Goal: Task Accomplishment & Management: Use online tool/utility

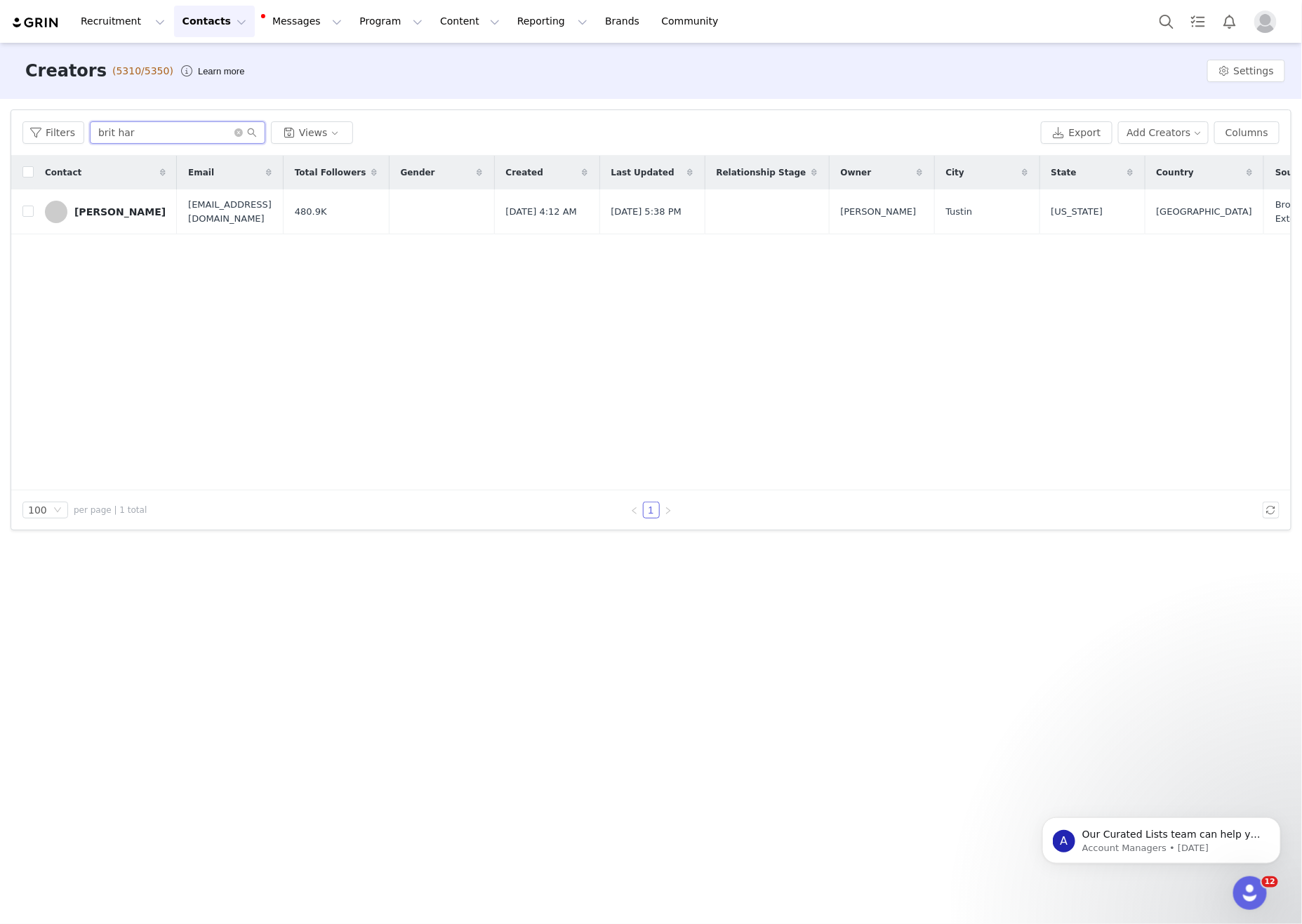
click at [140, 139] on input "brit har" at bounding box center [177, 132] width 176 height 22
drag, startPoint x: 140, startPoint y: 139, endPoint x: 0, endPoint y: 99, distance: 145.6
click at [0, 99] on div "Filters Filter Logic And Or Archived Select Owner Select Contact Tag Select Rel…" at bounding box center [651, 320] width 1302 height 442
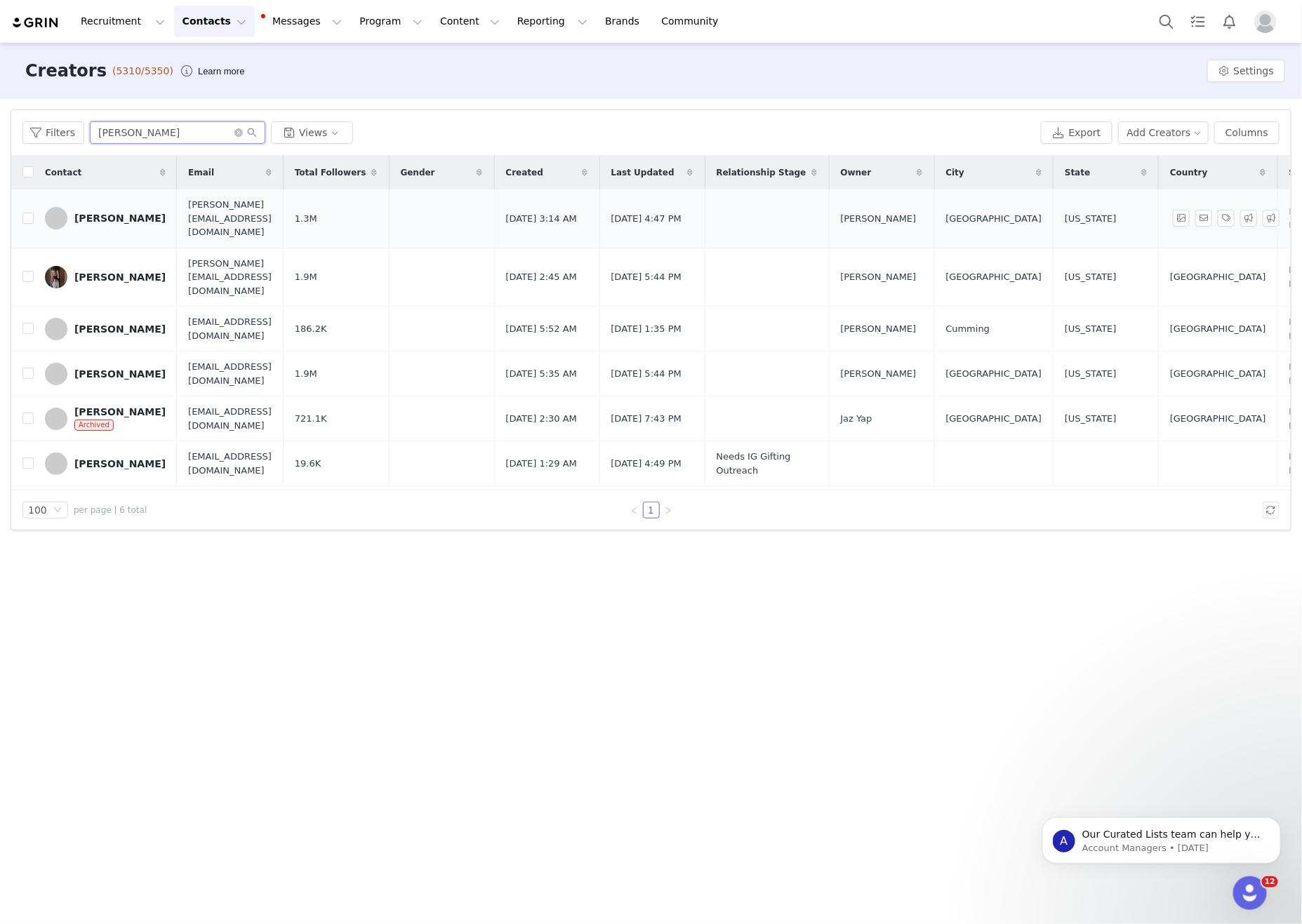
type input "[PERSON_NAME]"
click at [130, 213] on div "[PERSON_NAME]" at bounding box center [120, 218] width 91 height 11
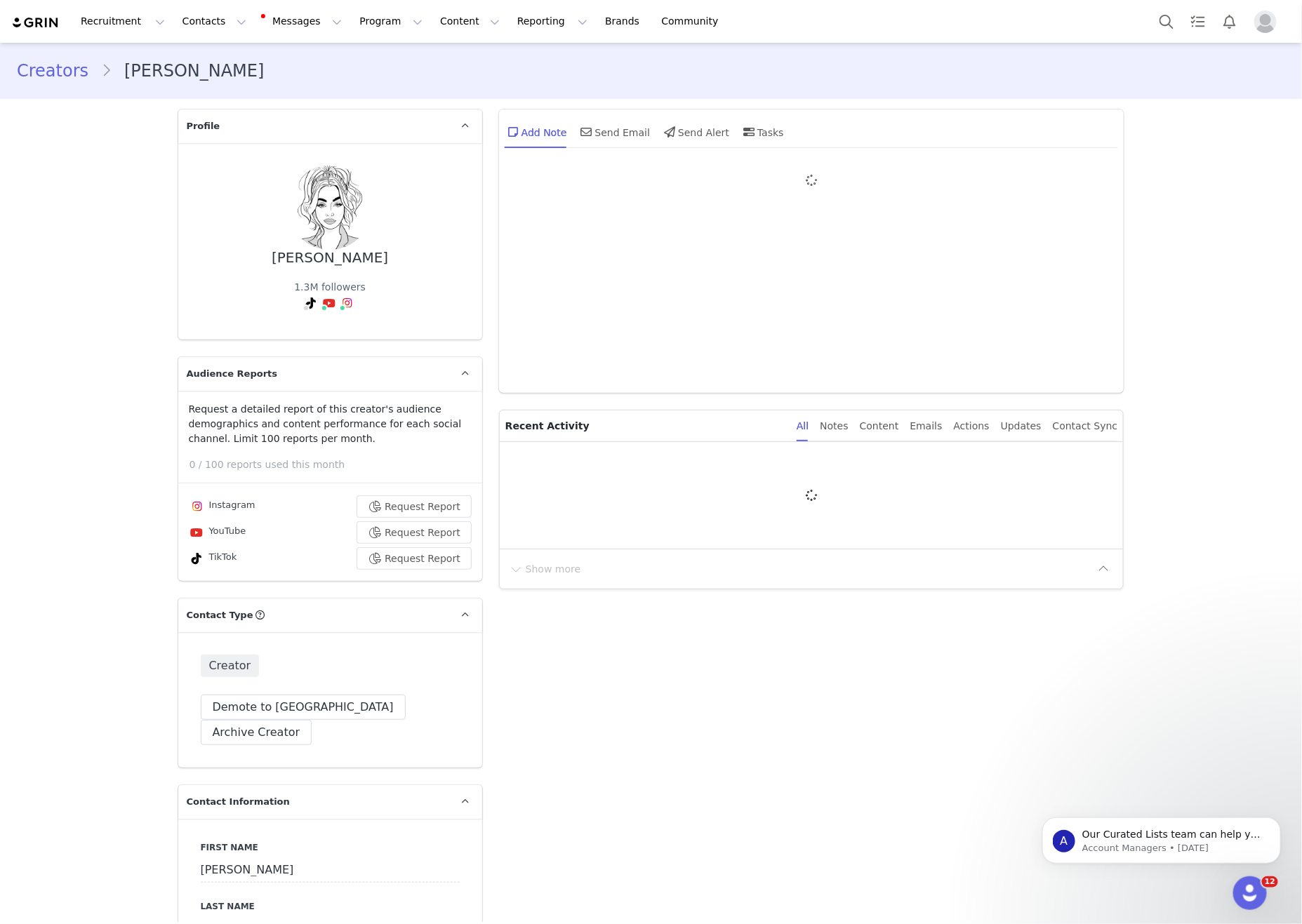
type input "+1 ([GEOGRAPHIC_DATA])"
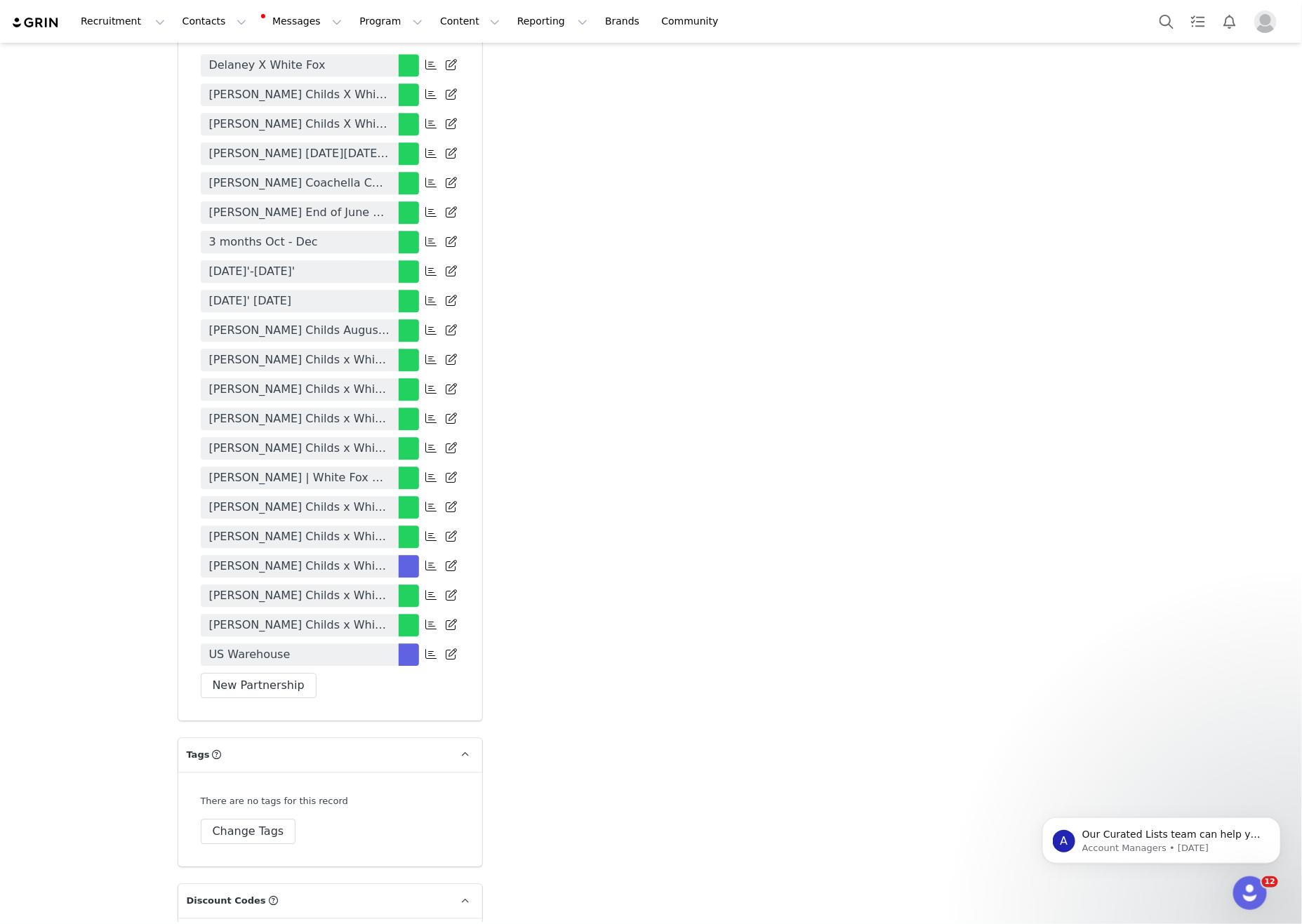
scroll to position [3876, 0]
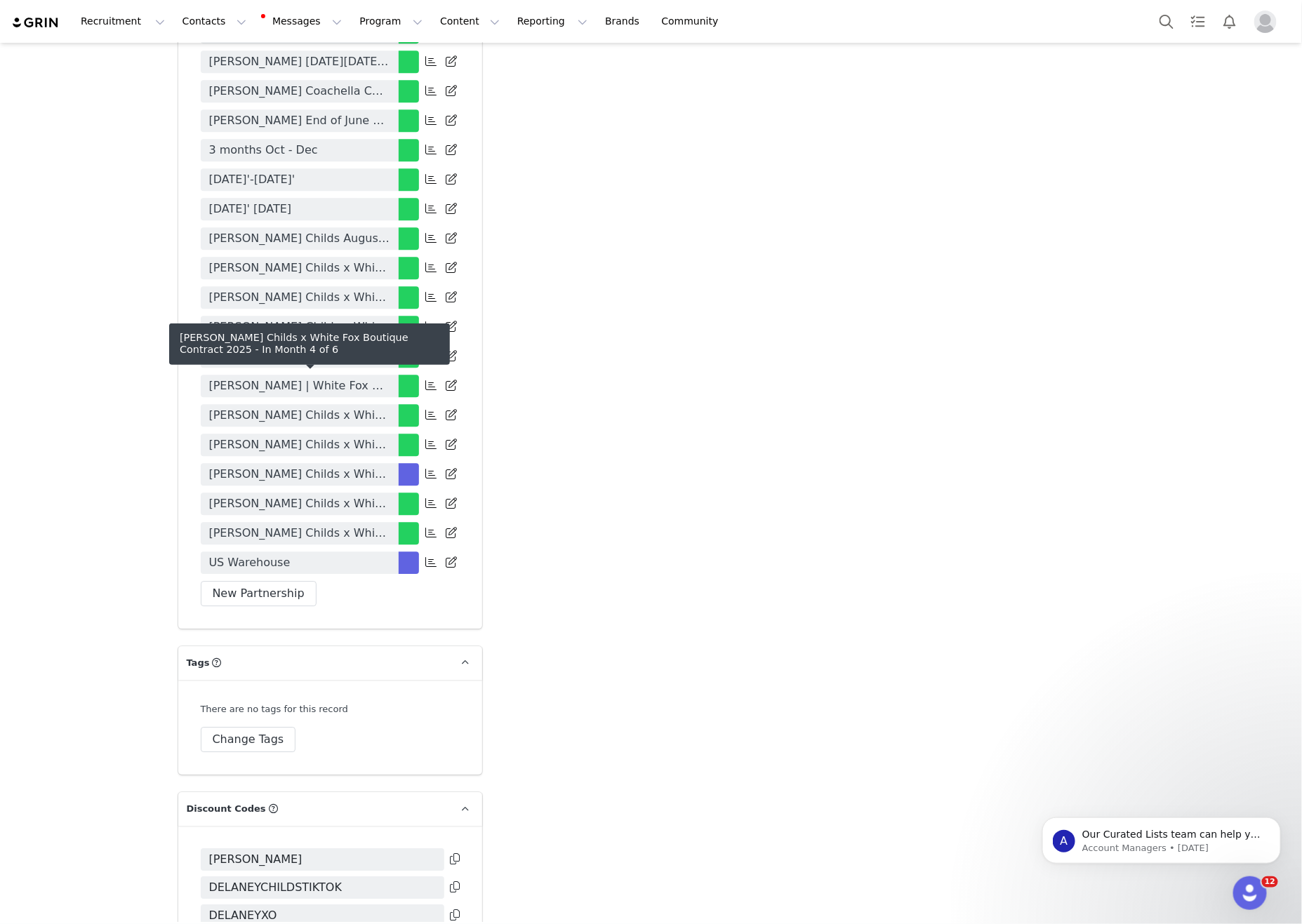
click at [353, 466] on span "Delaney Childs x White Fox Boutique Contract 2025" at bounding box center [299, 473] width 181 height 17
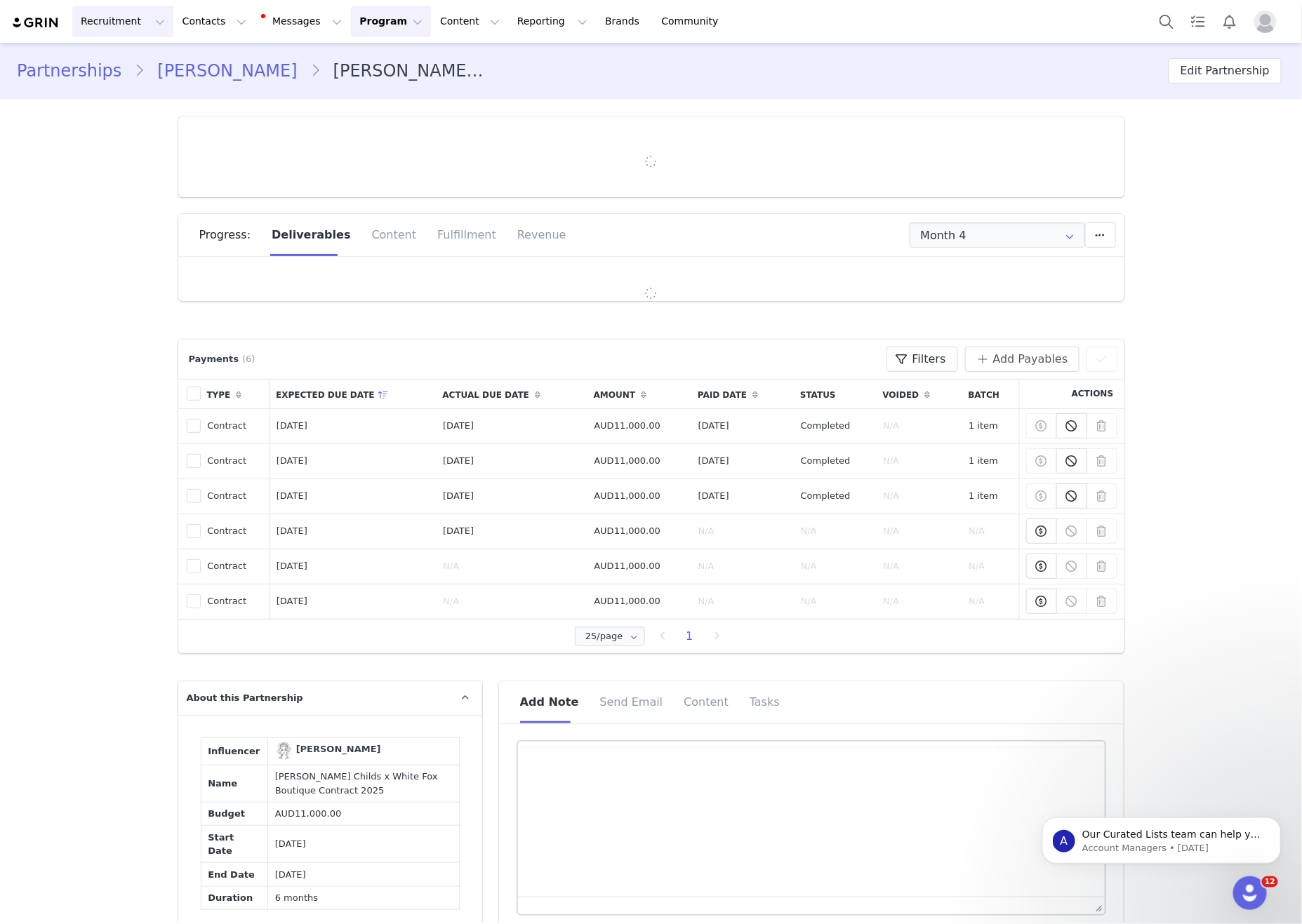
type input "+1 ([GEOGRAPHIC_DATA])"
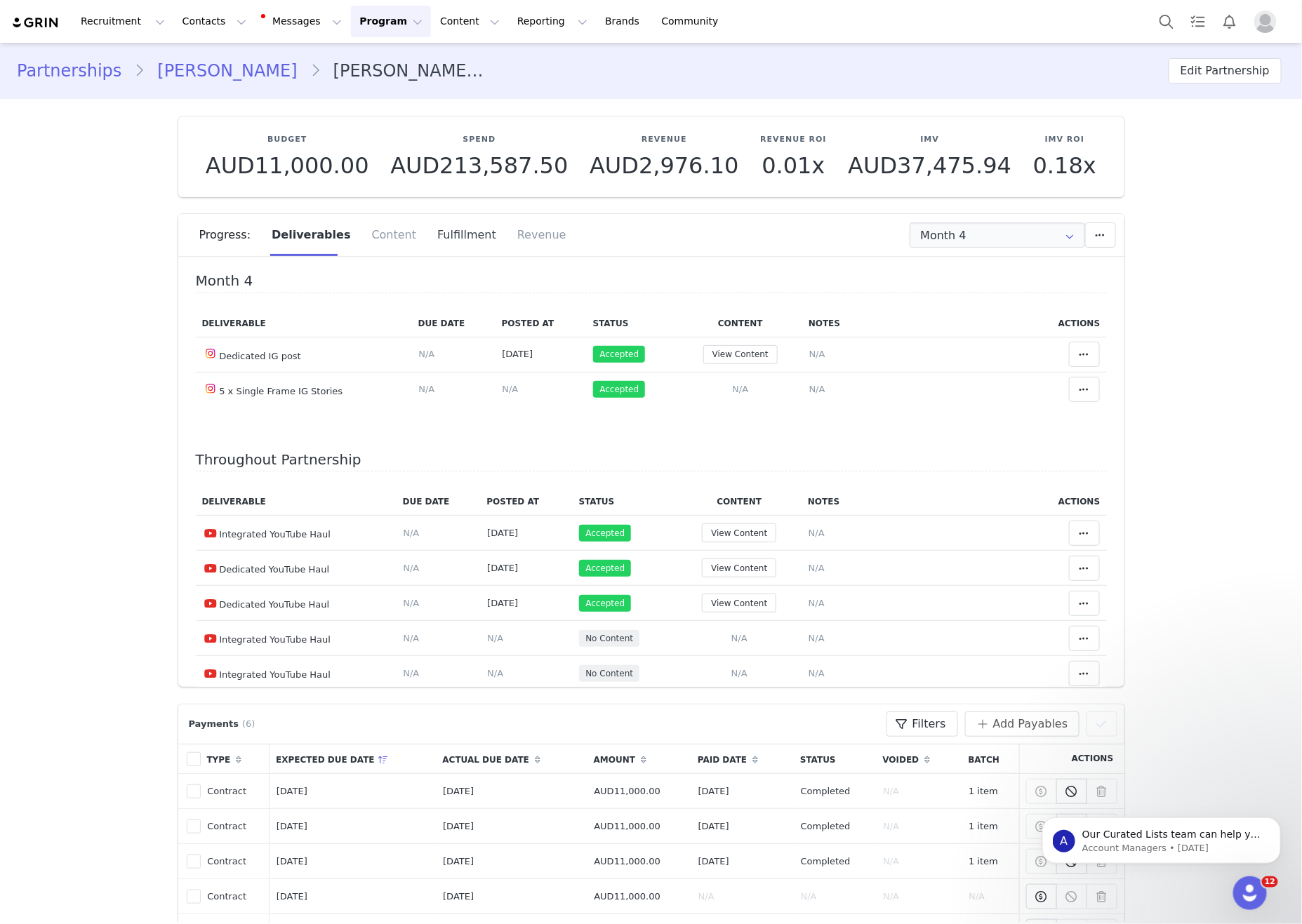
click at [426, 245] on div "Fulfillment" at bounding box center [466, 235] width 80 height 42
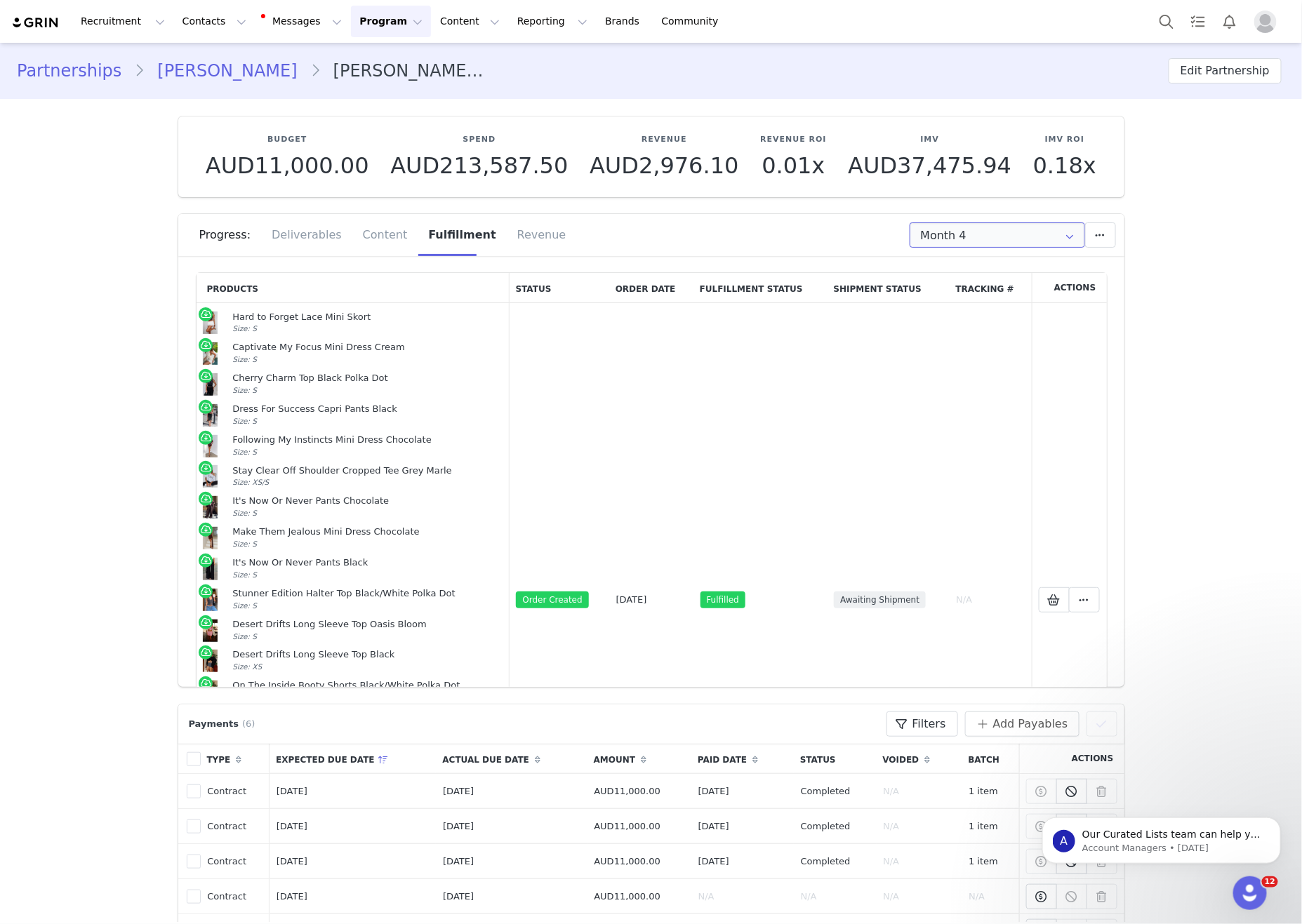
click at [960, 232] on input "Month 4" at bounding box center [997, 235] width 176 height 25
click at [997, 369] on span "Sep 13th - Oct 12th" at bounding box center [1032, 367] width 76 height 24
type input "Month 5"
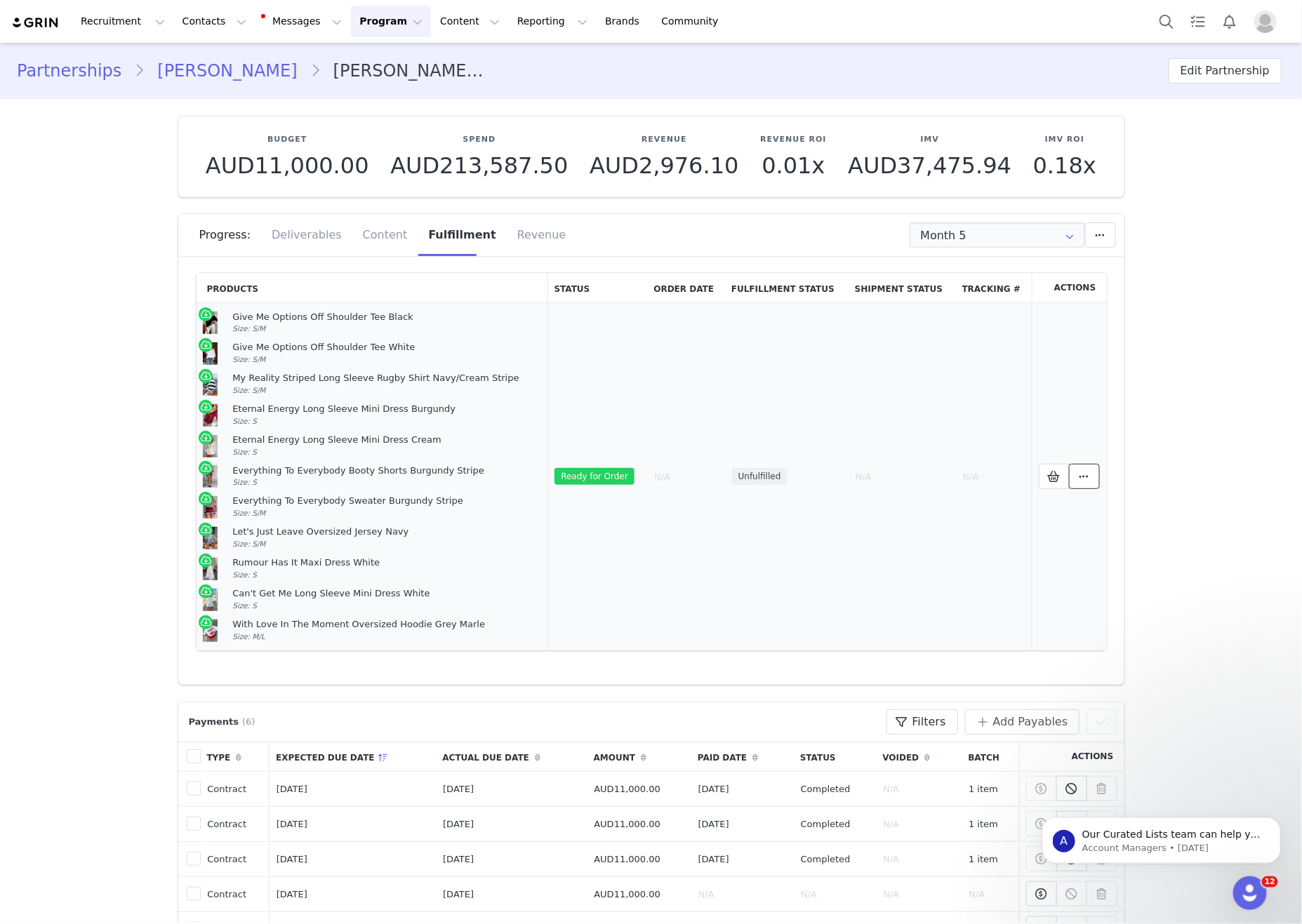
click at [1085, 484] on span at bounding box center [1084, 476] width 17 height 17
click at [1003, 498] on span "Create Shopify Order" at bounding box center [955, 505] width 130 height 14
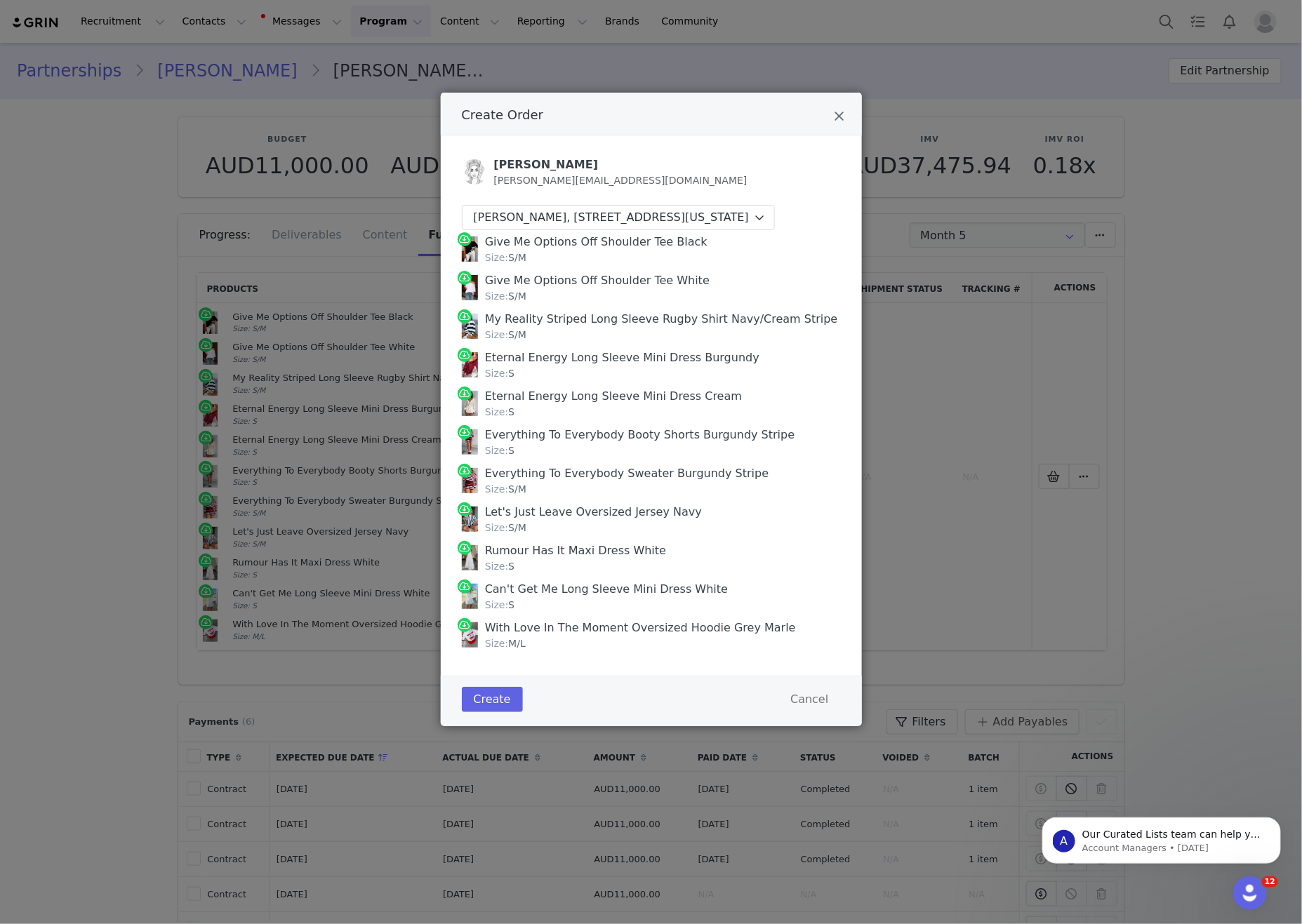
drag, startPoint x: 575, startPoint y: 662, endPoint x: 460, endPoint y: 237, distance: 440.3
click at [459, 239] on div "Delaney Childs delaney@insanityhq.com Delaney Childs, 1278 Glenneyre St. #80 La…" at bounding box center [651, 406] width 421 height 540
copy div "Delaney Childs, 1278 Glenneyre St. #80 Laguna beach, California 92651 United St…"
click at [599, 673] on div "Delaney Childs delaney@insanityhq.com Delaney Childs, 1278 Glenneyre St. #80 La…" at bounding box center [651, 406] width 421 height 540
drag, startPoint x: 598, startPoint y: 659, endPoint x: 468, endPoint y: 220, distance: 457.8
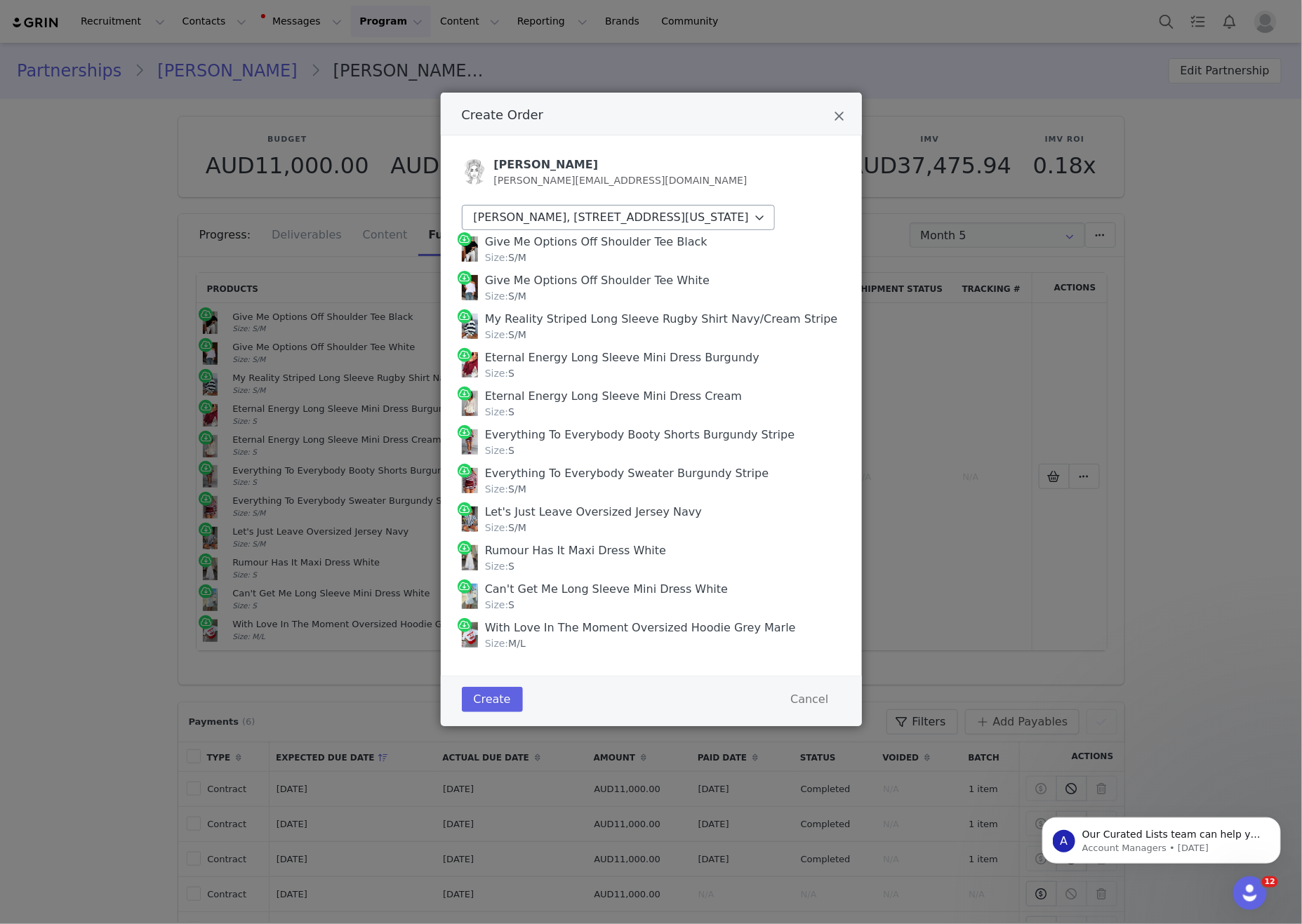
click at [471, 221] on div "Delaney Childs delaney@insanityhq.com Delaney Childs, 1278 Glenneyre St. #80 La…" at bounding box center [651, 406] width 379 height 498
copy div "Delaney Childs, 1278 Glenneyre St. #80 Laguna beach, California 92651 United St…"
click at [483, 712] on button "Create" at bounding box center [492, 699] width 61 height 25
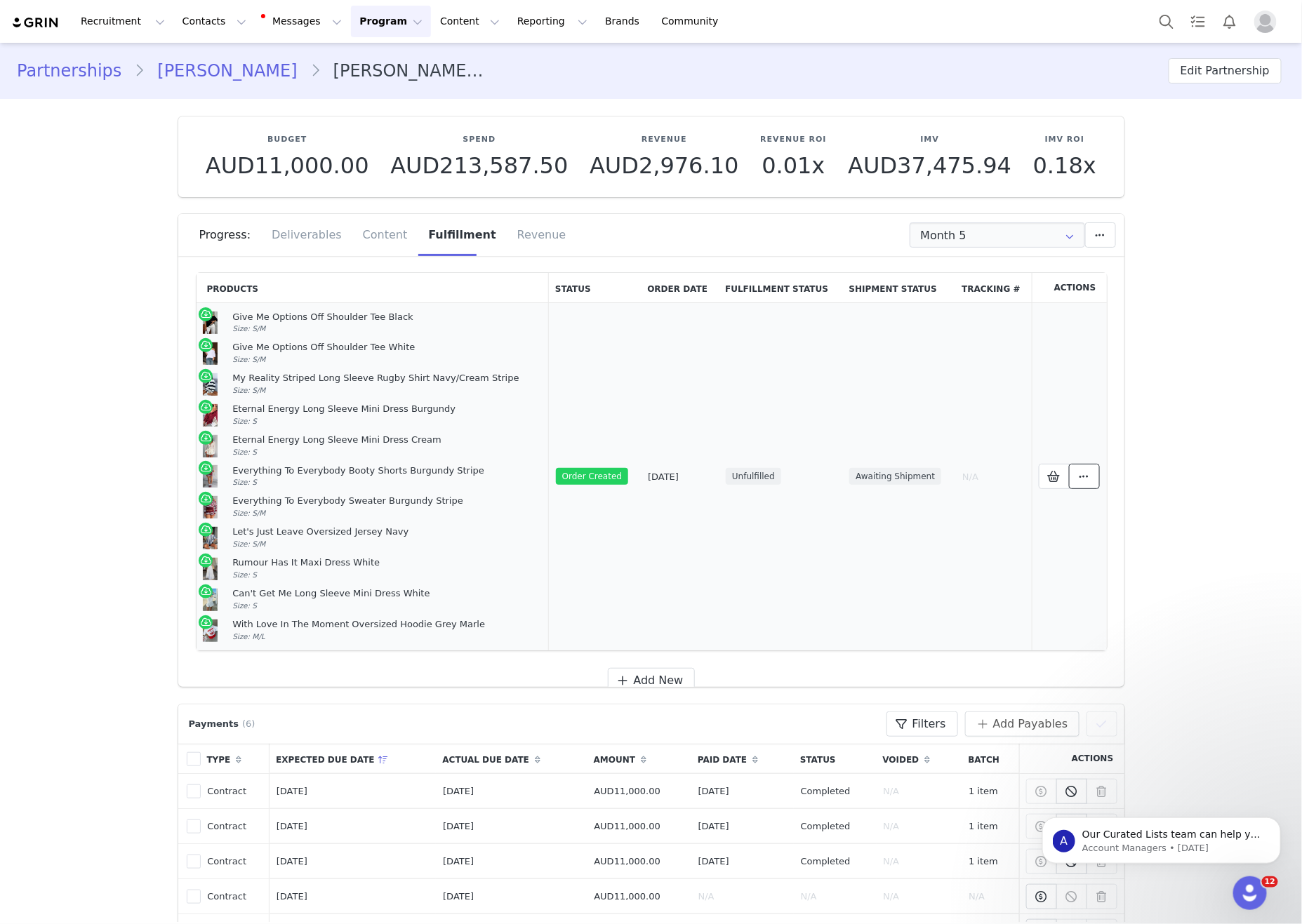
click at [1084, 482] on icon at bounding box center [1084, 476] width 9 height 11
click at [946, 493] on link "View Order" at bounding box center [962, 486] width 195 height 32
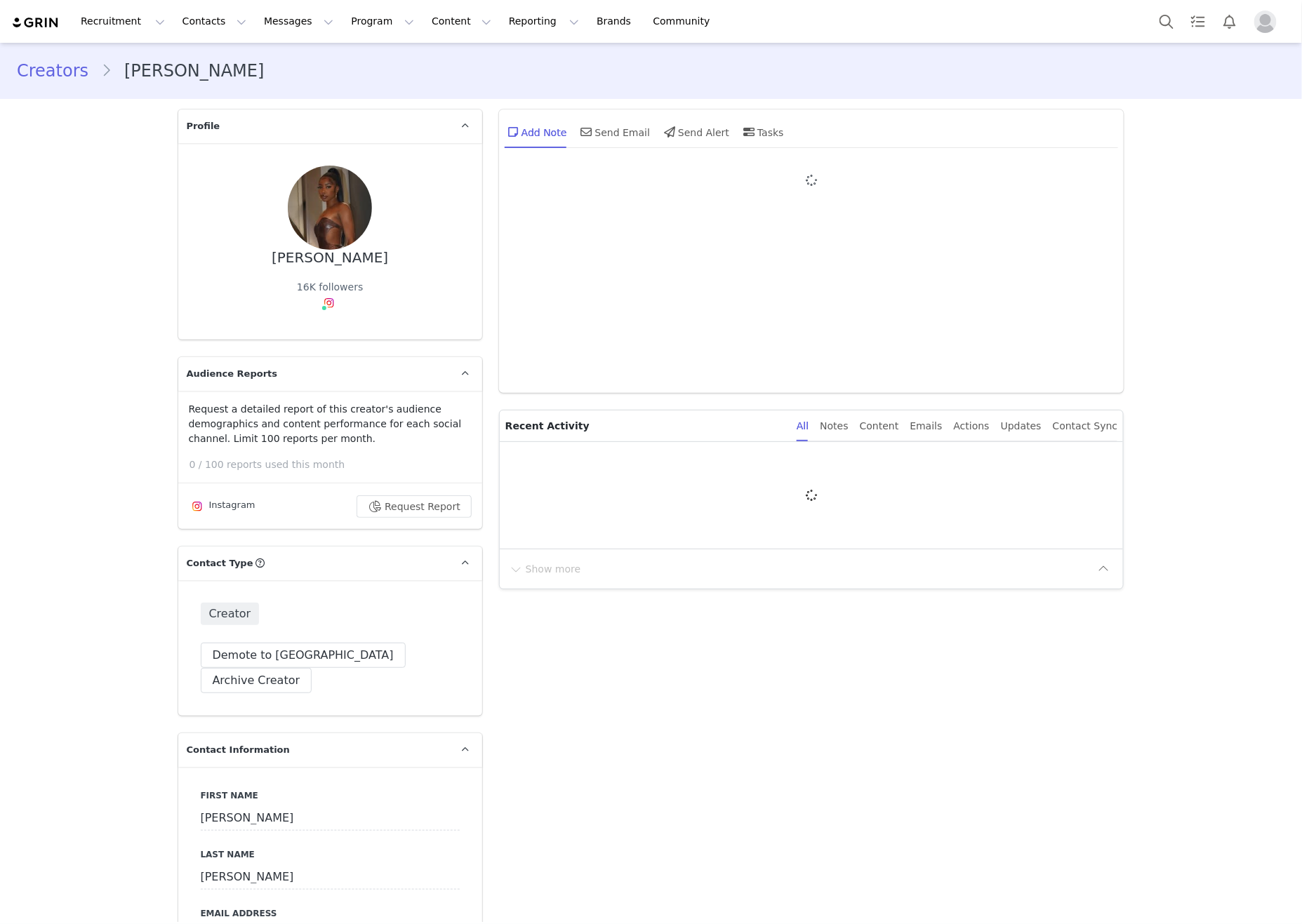
type input "+1 ([GEOGRAPHIC_DATA])"
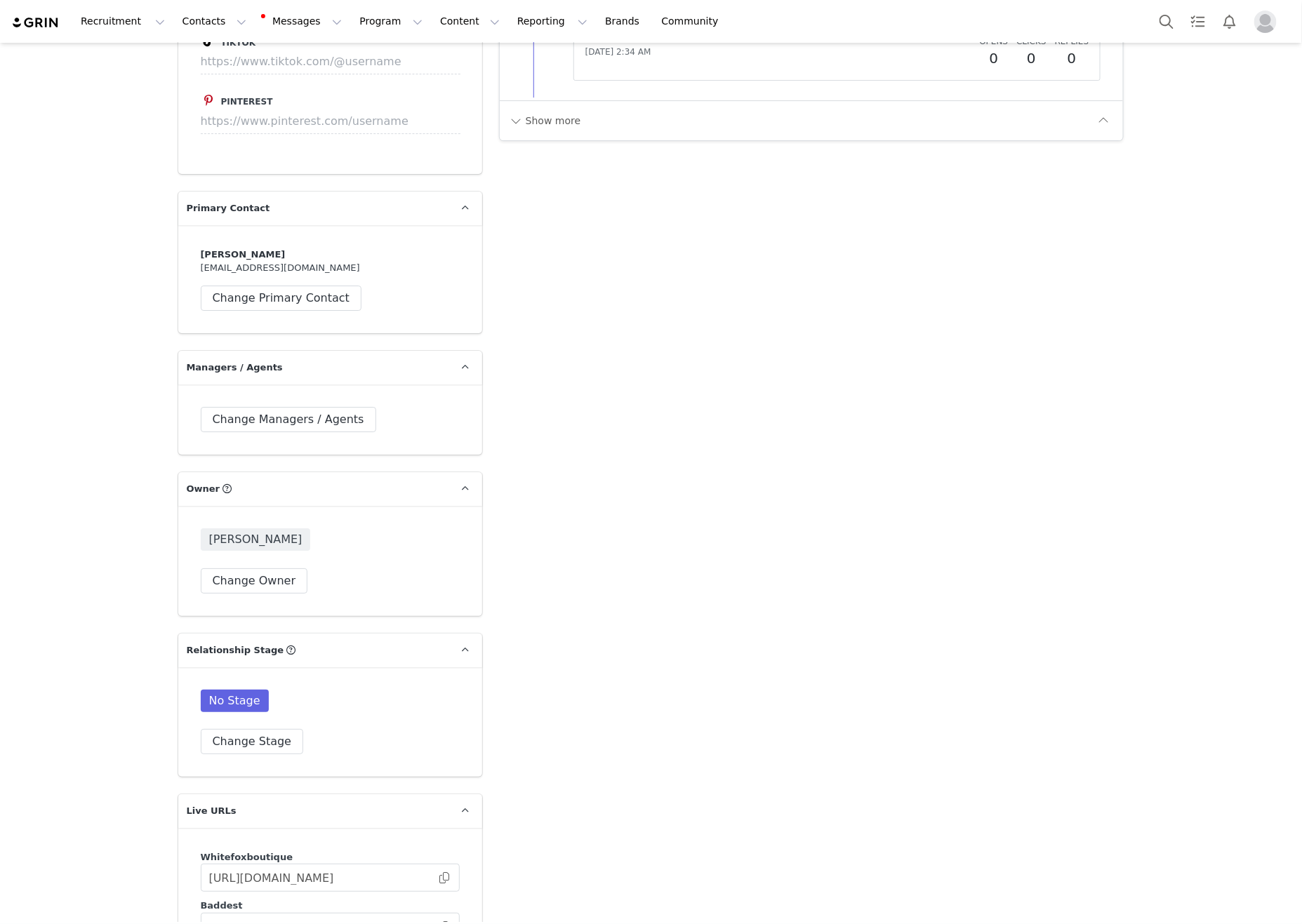
scroll to position [3368, 0]
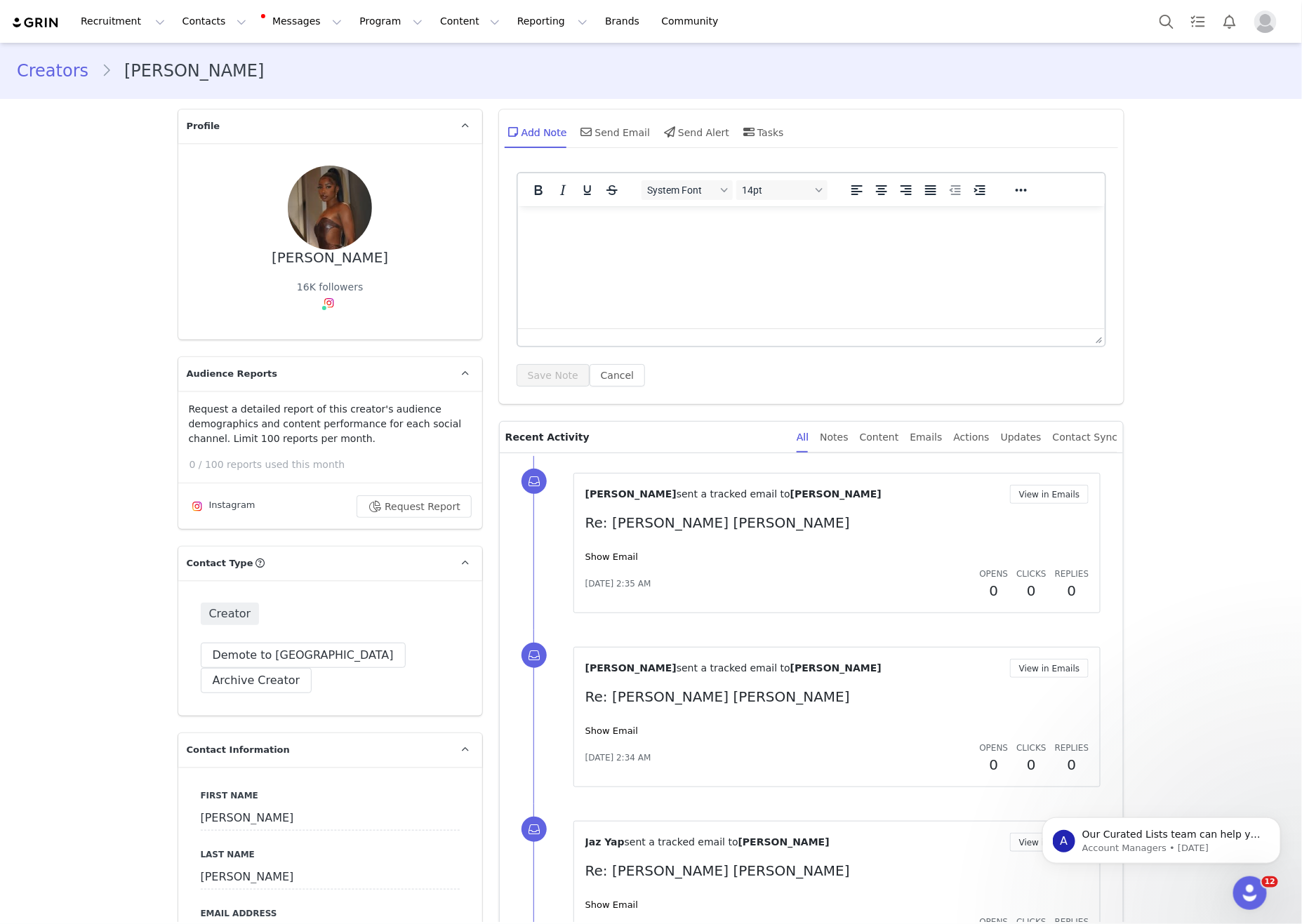
scroll to position [0, 0]
drag, startPoint x: 400, startPoint y: 265, endPoint x: 251, endPoint y: 253, distance: 149.5
click at [243, 254] on div "[PERSON_NAME] 16K followers" at bounding box center [330, 241] width 259 height 151
copy div "[PERSON_NAME]"
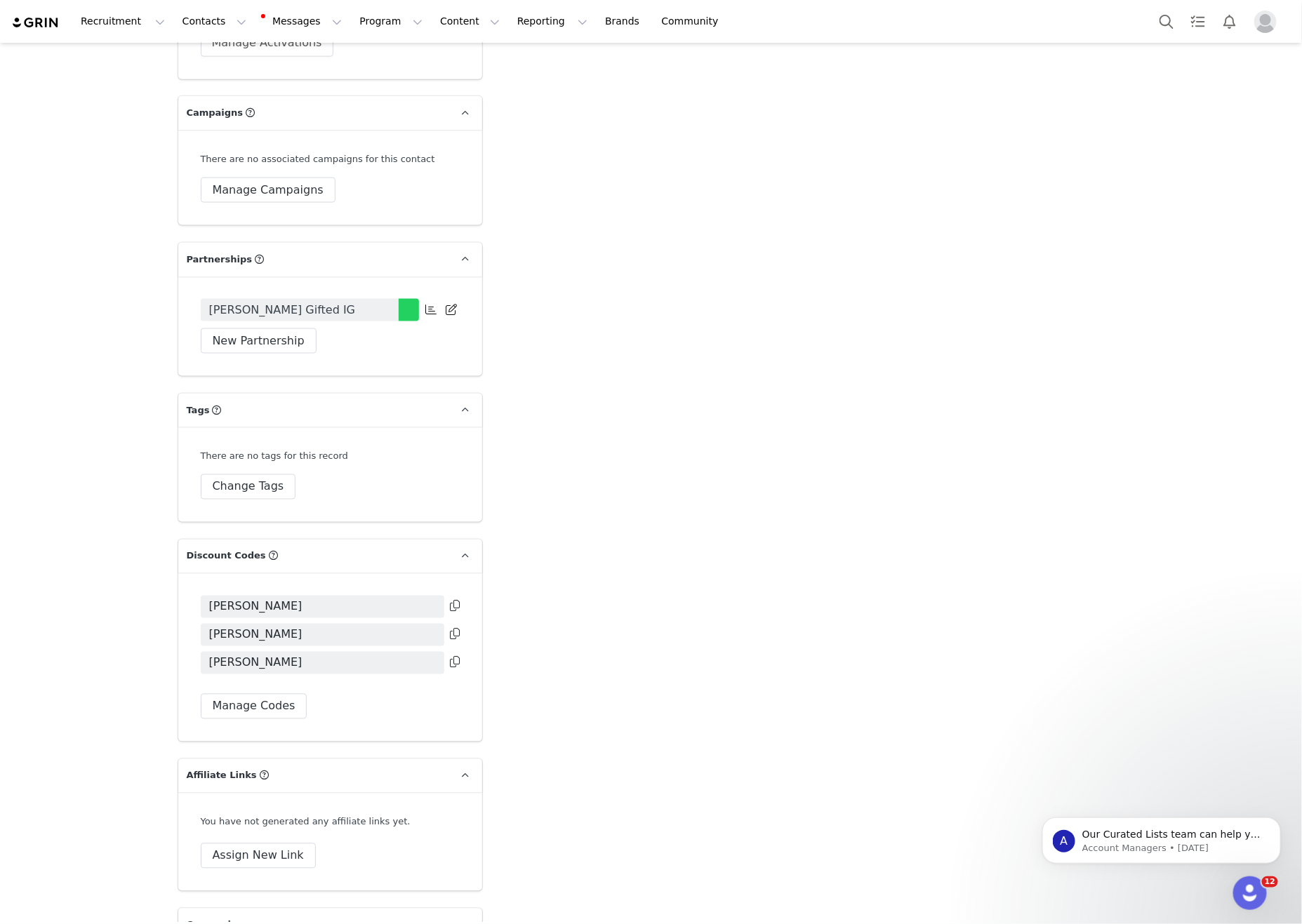
scroll to position [3123, 0]
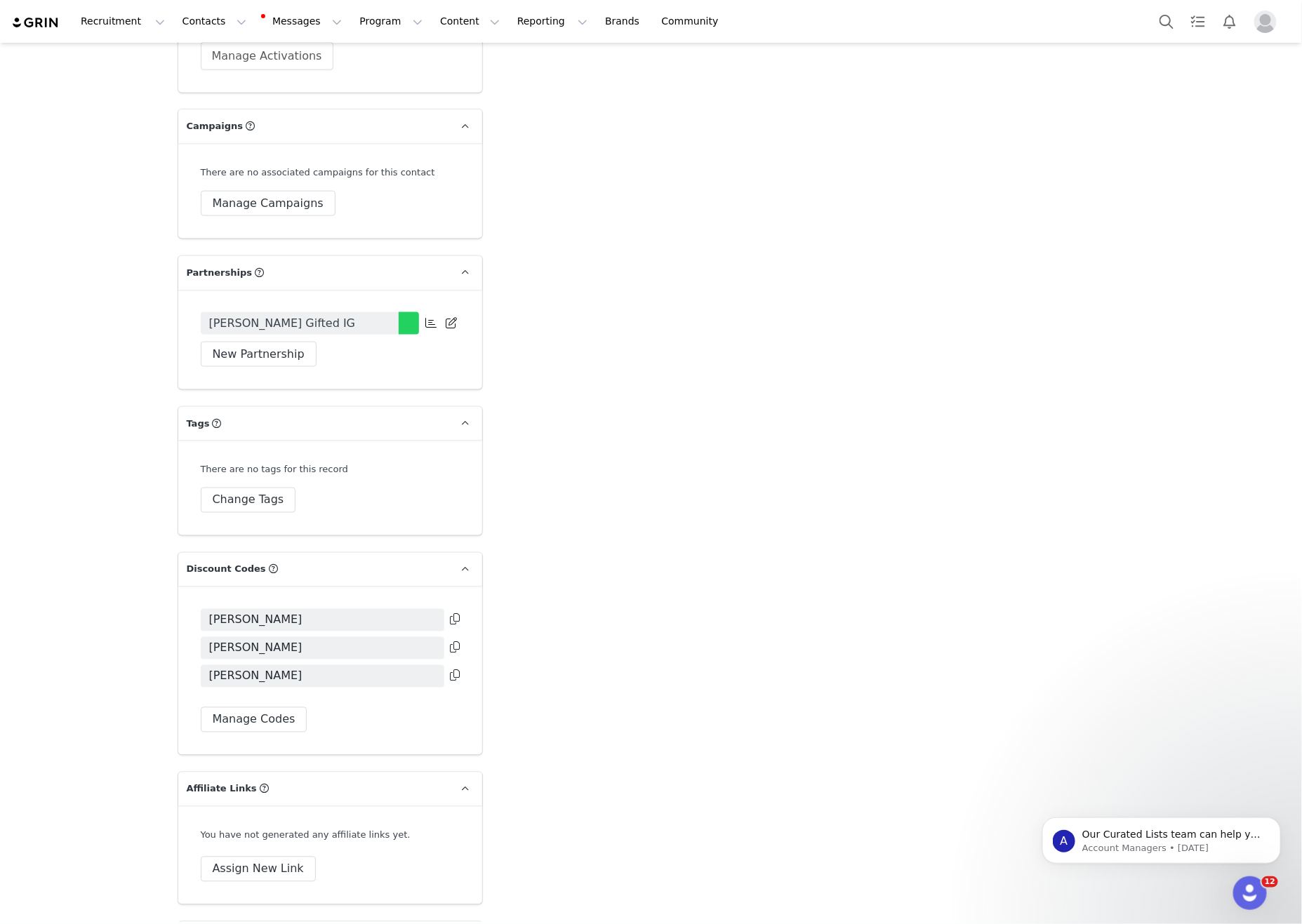
click at [352, 312] on link "[PERSON_NAME] Gifted IG" at bounding box center [299, 323] width 198 height 22
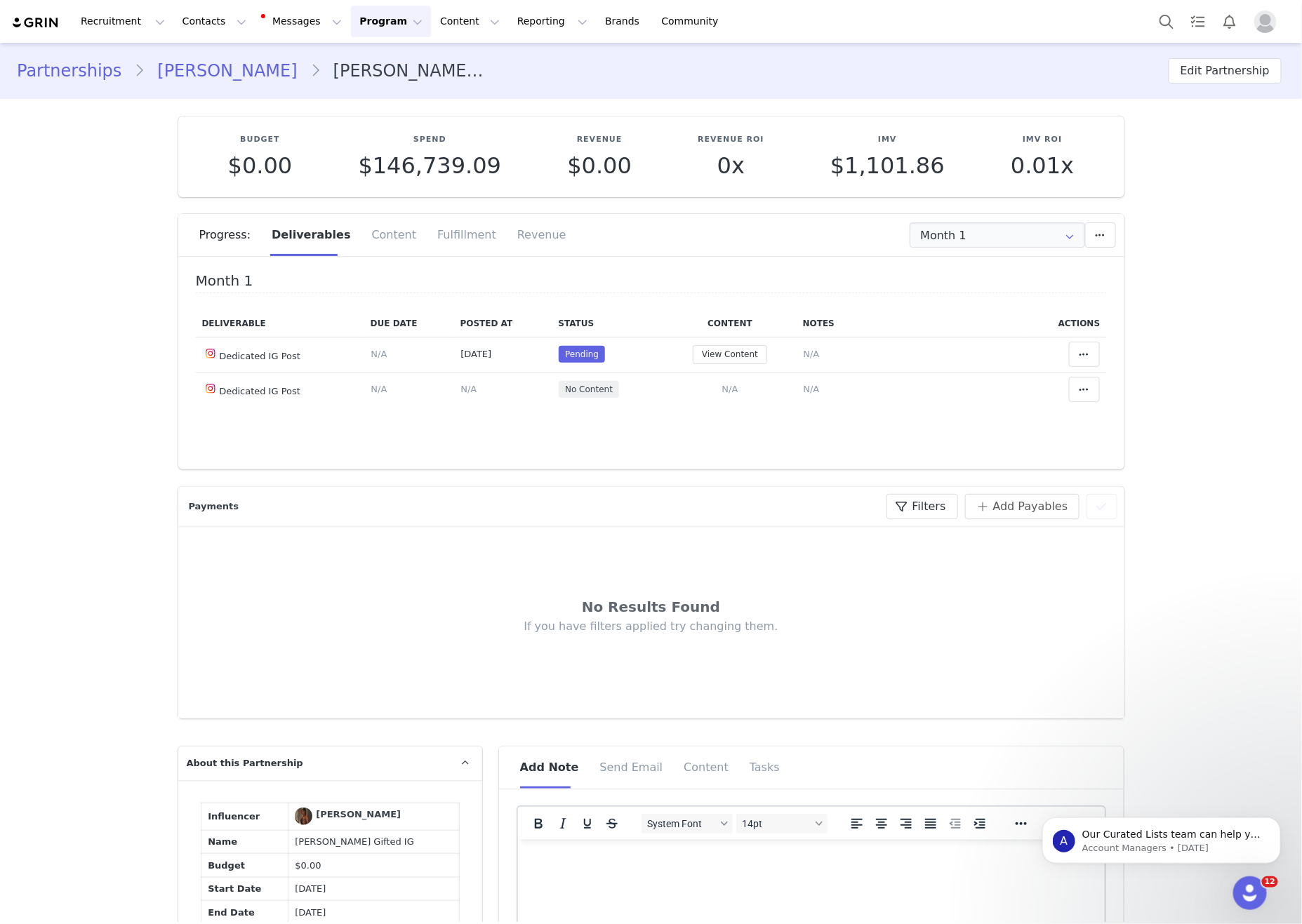
type input "+1 ([GEOGRAPHIC_DATA])"
click at [745, 355] on button "View Content" at bounding box center [730, 354] width 74 height 19
drag, startPoint x: 1200, startPoint y: 670, endPoint x: 1212, endPoint y: 668, distance: 12.2
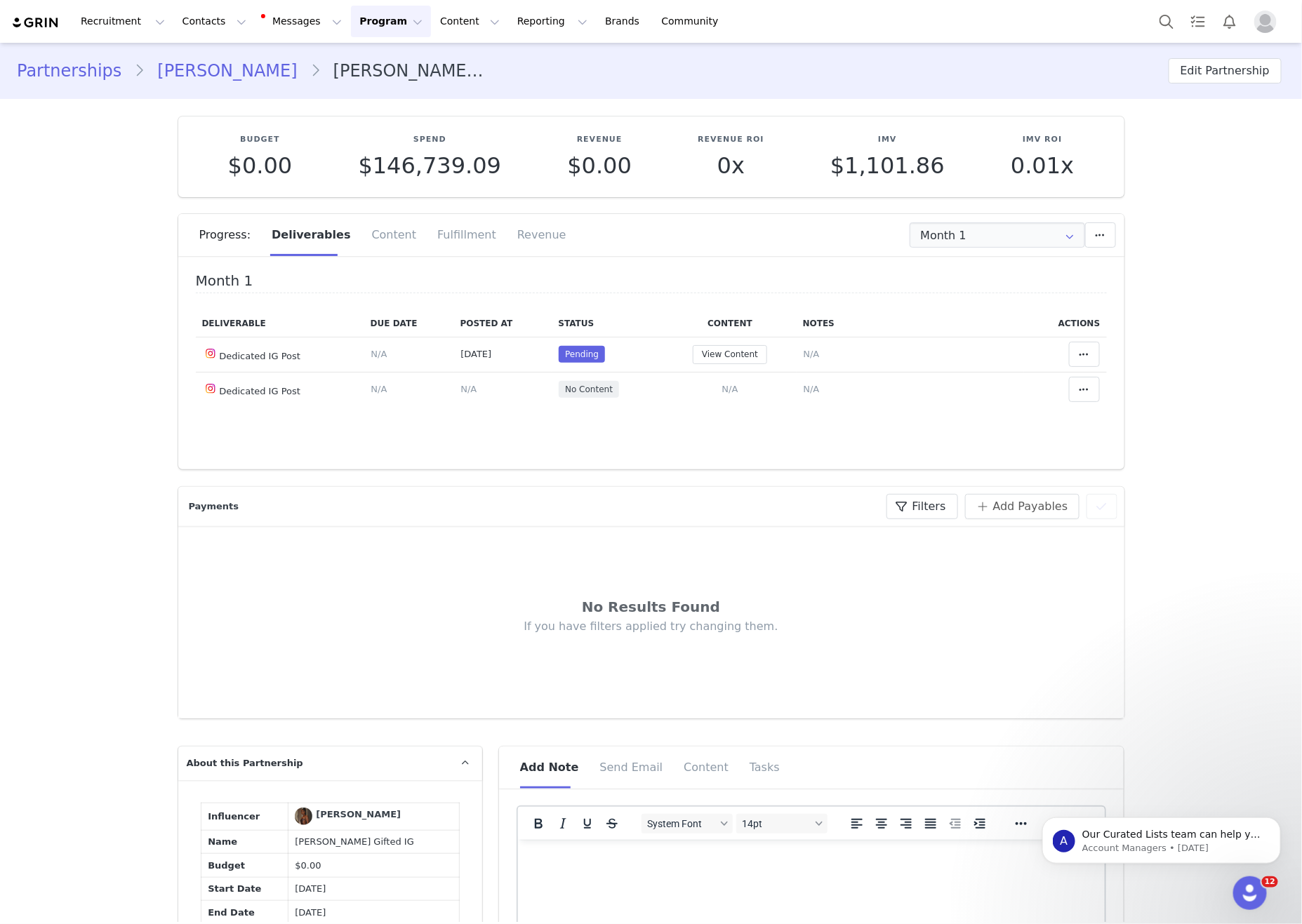
click at [457, 232] on div "Fulfillment" at bounding box center [466, 235] width 80 height 42
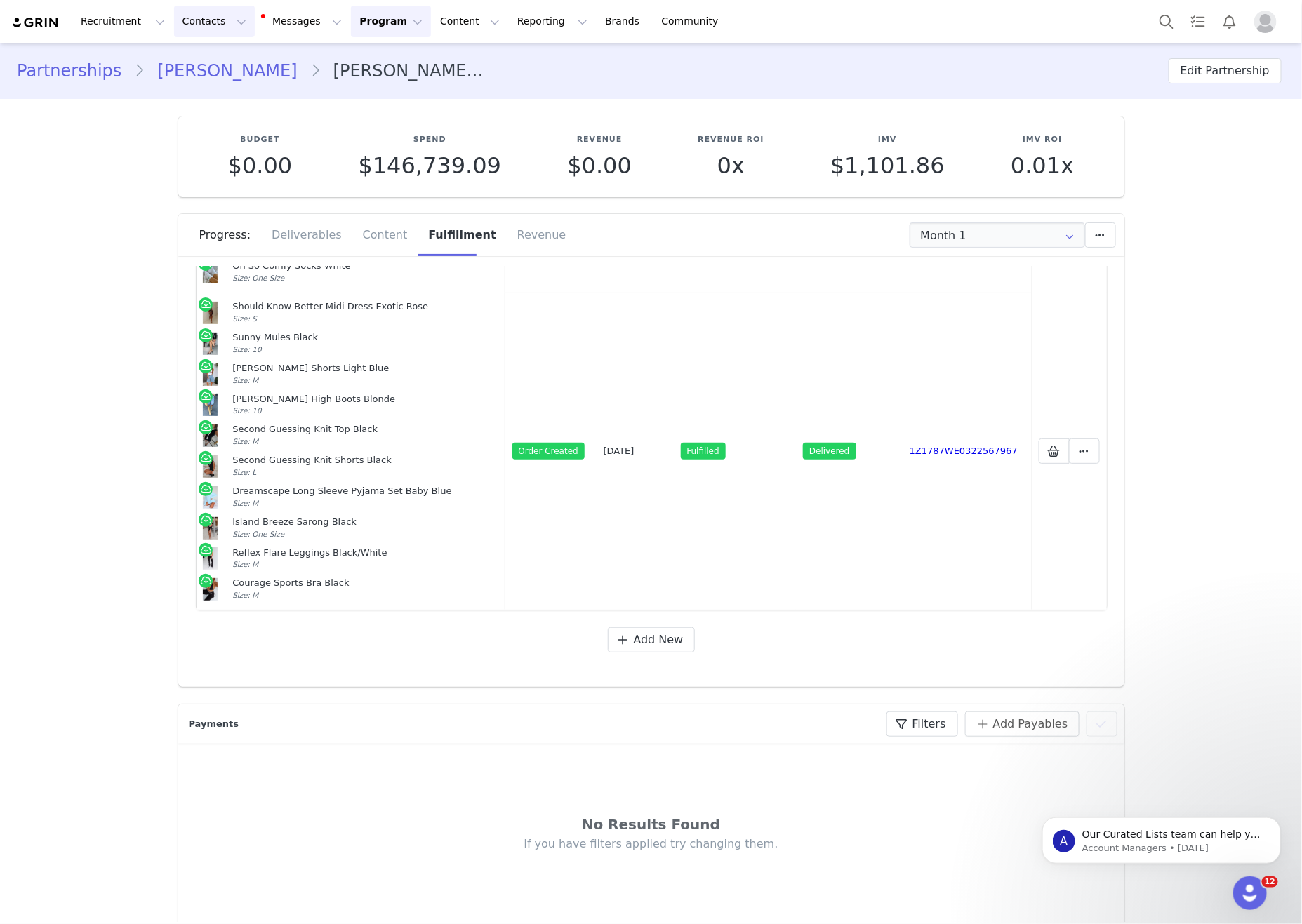
click at [208, 29] on button "Contacts Contacts" at bounding box center [214, 21] width 80 height 32
click at [214, 63] on div "Creators" at bounding box center [219, 61] width 94 height 15
